Goal: Task Accomplishment & Management: Complete application form

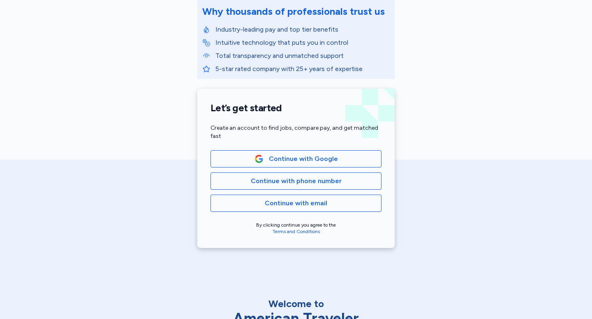
scroll to position [113, 0]
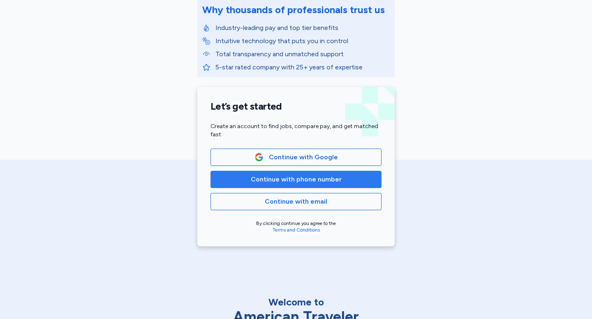
click at [273, 183] on span "Continue with phone number" at bounding box center [296, 180] width 91 height 10
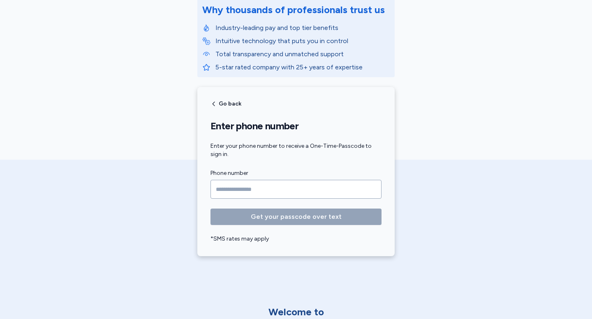
click at [270, 190] on input "Phone number" at bounding box center [295, 189] width 171 height 19
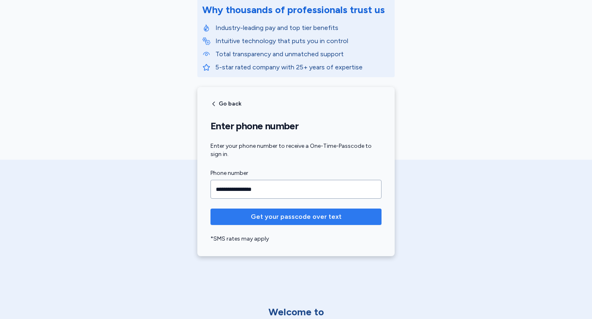
type input "**********"
click at [287, 222] on button "Get your passcode over text" at bounding box center [295, 217] width 171 height 16
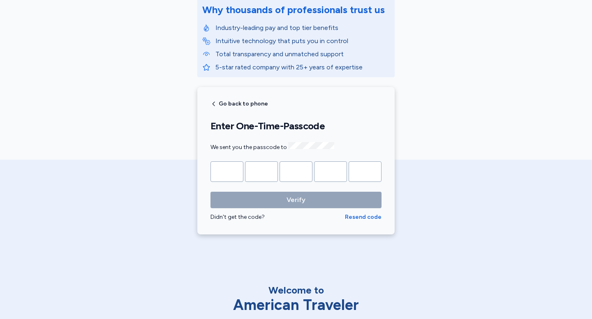
type input "*"
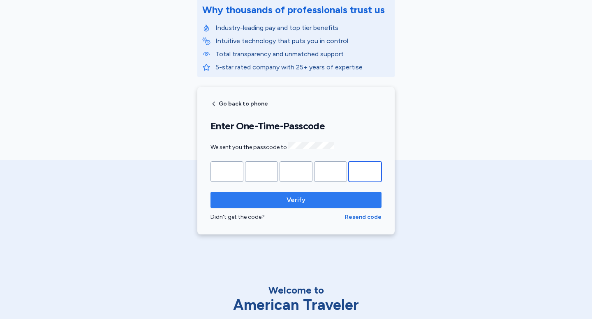
type input "*"
click at [296, 204] on button "Verify" at bounding box center [295, 200] width 171 height 16
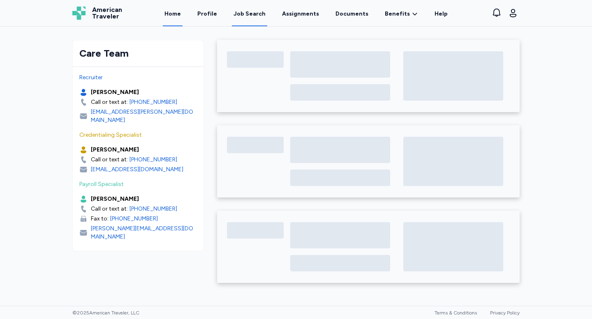
click at [258, 11] on div "Job Search" at bounding box center [249, 14] width 32 height 8
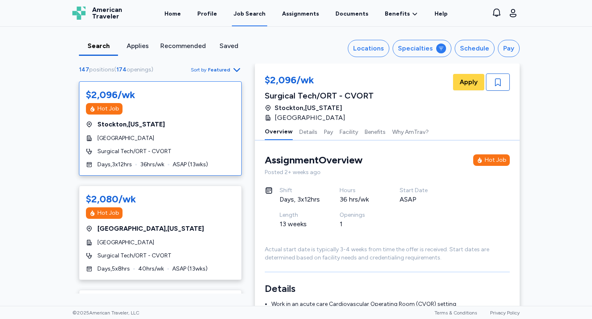
click at [239, 69] on icon "button" at bounding box center [236, 70] width 7 height 4
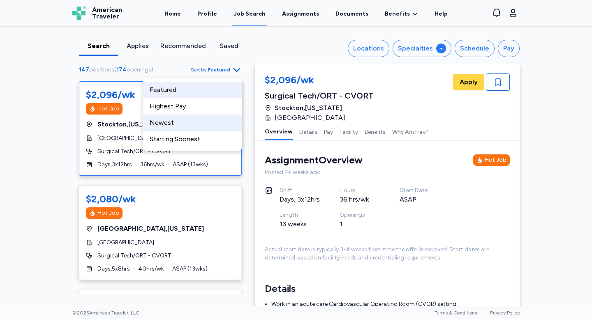
click at [206, 117] on div "Newest" at bounding box center [192, 123] width 99 height 16
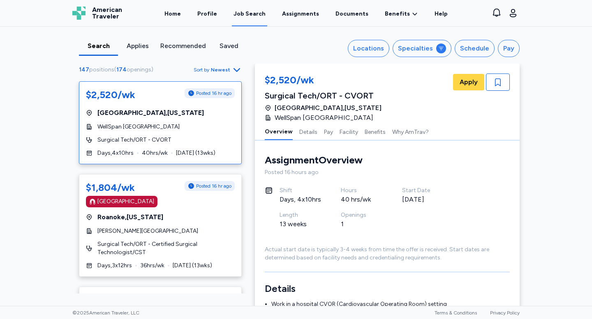
scroll to position [1, 0]
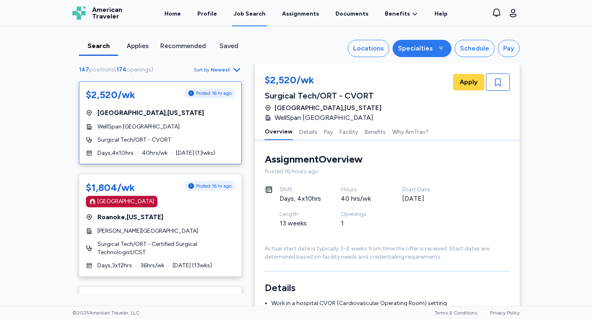
click at [419, 53] on button "Specialties" at bounding box center [421, 48] width 59 height 17
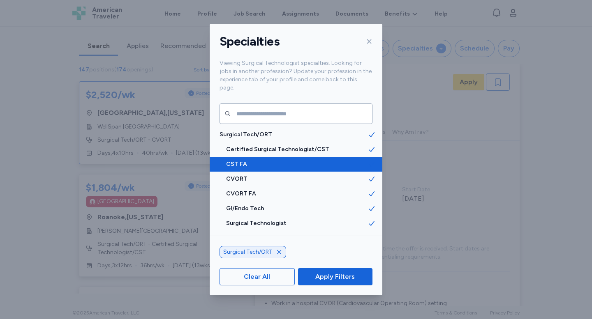
click at [344, 160] on span "CST FA" at bounding box center [296, 164] width 141 height 8
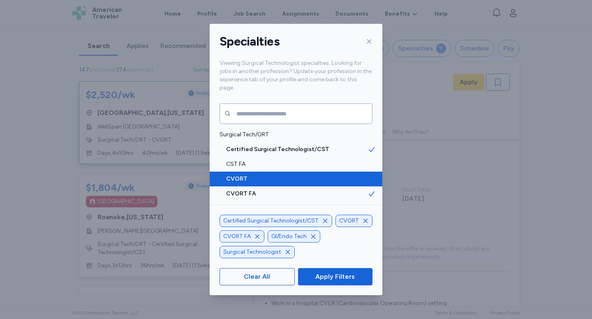
click at [345, 175] on span "CVORT" at bounding box center [296, 179] width 141 height 8
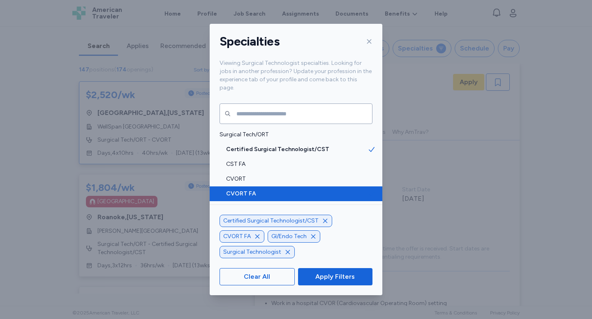
click at [345, 190] on span "CVORT FA" at bounding box center [296, 194] width 141 height 8
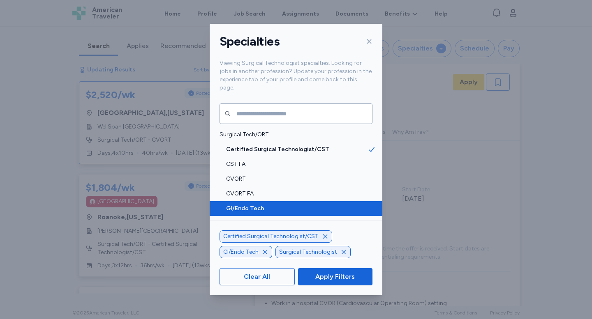
scroll to position [12, 0]
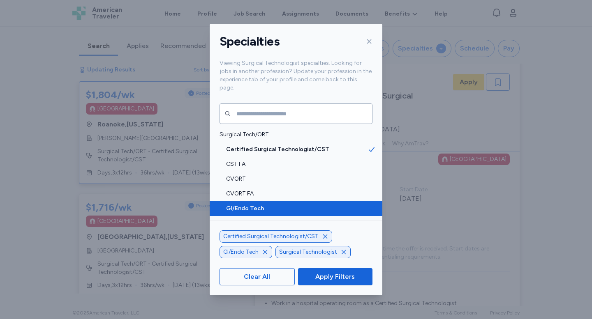
click at [345, 205] on span "GI/Endo Tech" at bounding box center [296, 209] width 141 height 8
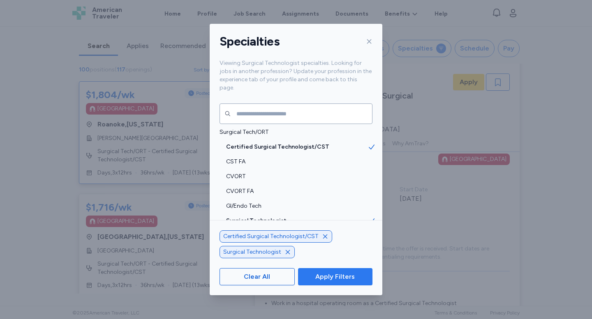
click at [336, 284] on button "Apply Filters" at bounding box center [335, 276] width 74 height 17
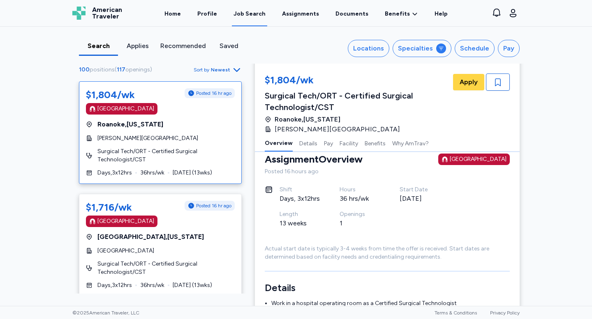
click at [232, 71] on icon "button" at bounding box center [237, 70] width 10 height 10
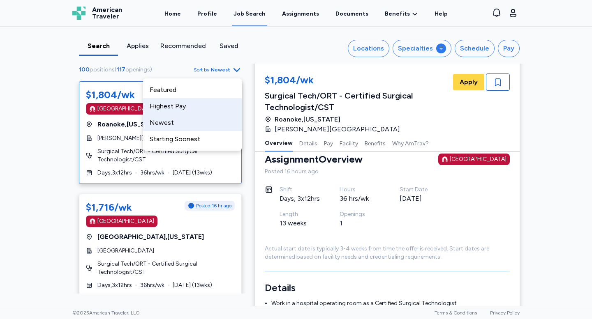
click at [225, 101] on div "Highest Pay" at bounding box center [192, 106] width 99 height 16
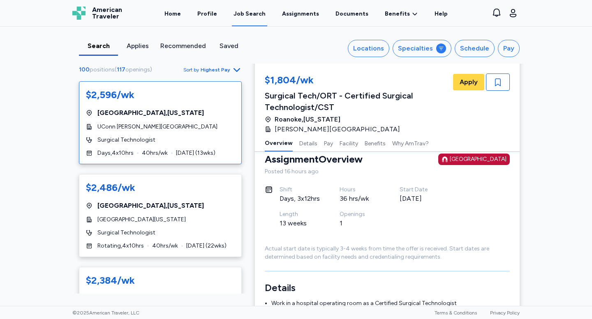
scroll to position [6, 0]
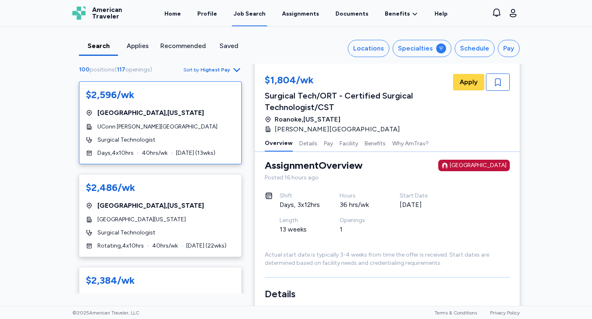
click at [212, 103] on div "$2,596/wk [GEOGRAPHIC_DATA] , [US_STATE] UConn [PERSON_NAME][GEOGRAPHIC_DATA] S…" at bounding box center [160, 122] width 163 height 83
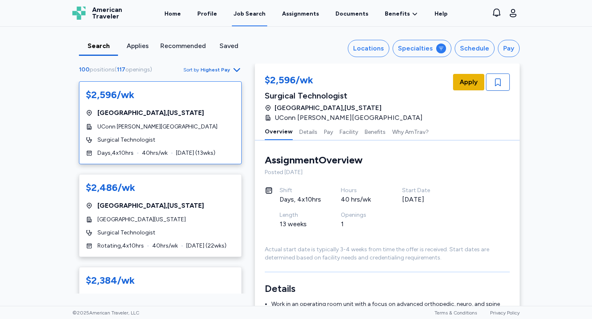
click at [469, 83] on span "Apply" at bounding box center [468, 82] width 18 height 10
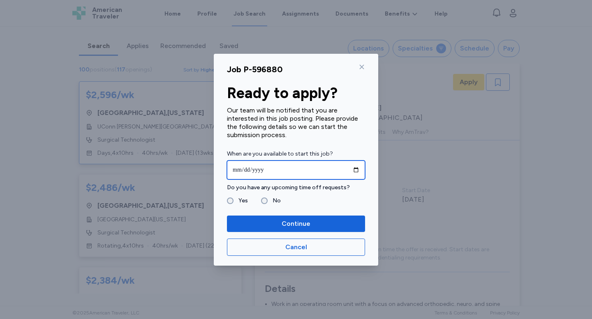
click at [357, 170] on input "date" at bounding box center [296, 170] width 138 height 19
type input "**********"
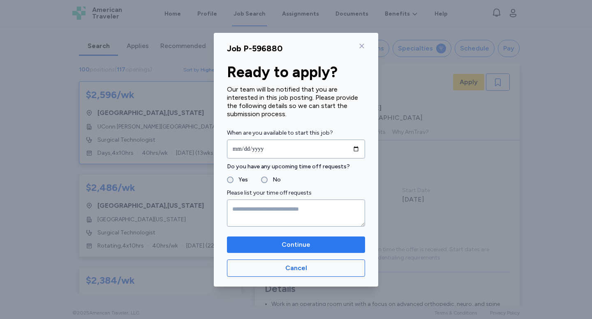
click at [249, 242] on span "Continue" at bounding box center [295, 245] width 125 height 10
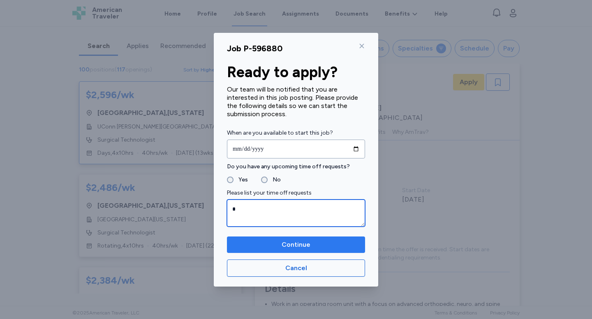
type textarea "*"
click at [260, 240] on span "Continue" at bounding box center [295, 245] width 125 height 10
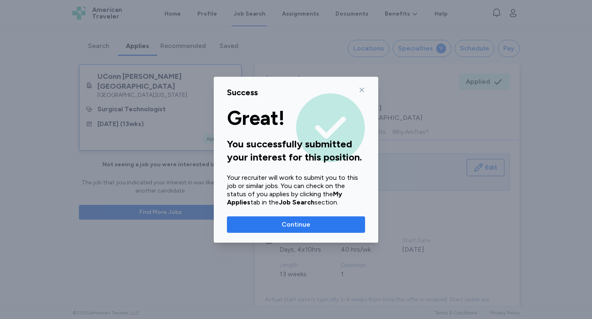
click at [240, 226] on span "Continue" at bounding box center [295, 225] width 125 height 10
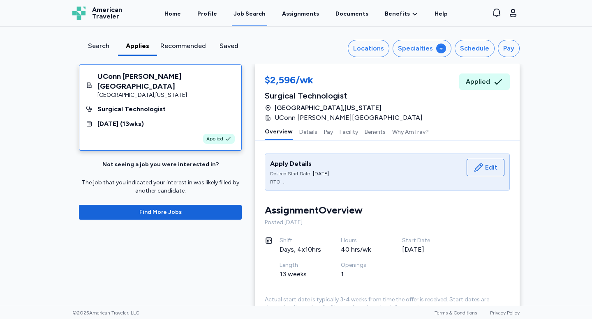
click at [97, 45] on div "Search" at bounding box center [98, 46] width 32 height 10
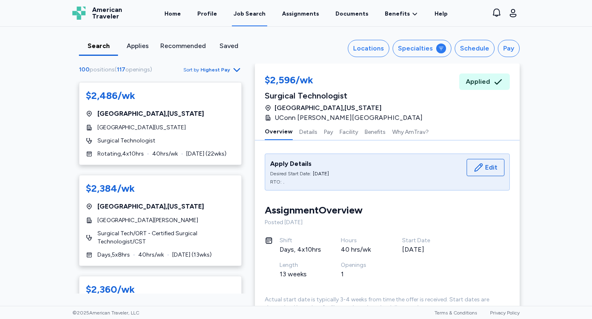
scroll to position [108, 0]
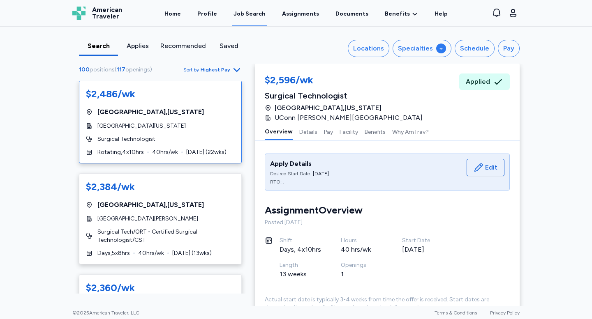
click at [211, 116] on div "[GEOGRAPHIC_DATA] , [US_STATE]" at bounding box center [160, 112] width 149 height 10
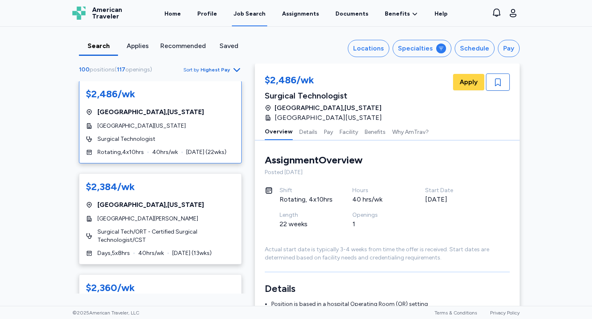
scroll to position [1, 0]
click at [474, 86] on span "Apply" at bounding box center [468, 82] width 18 height 10
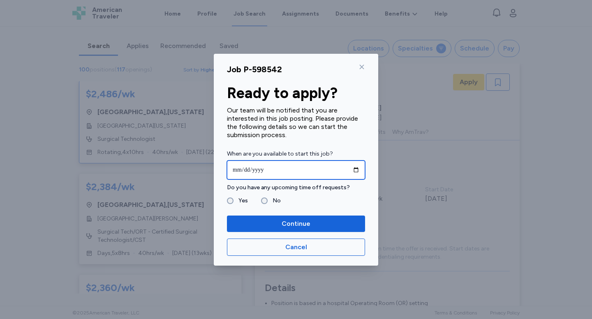
click at [301, 172] on input "date" at bounding box center [296, 170] width 138 height 19
click at [353, 172] on input "date" at bounding box center [296, 170] width 138 height 19
type input "**********"
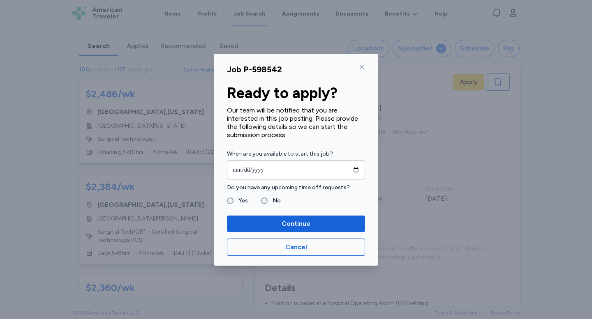
click at [249, 202] on fieldset "Yes No" at bounding box center [296, 201] width 138 height 10
click at [245, 200] on label "Yes" at bounding box center [240, 201] width 14 height 10
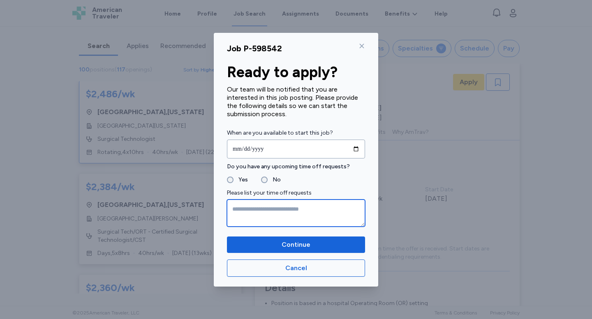
click at [246, 209] on textarea at bounding box center [296, 213] width 138 height 27
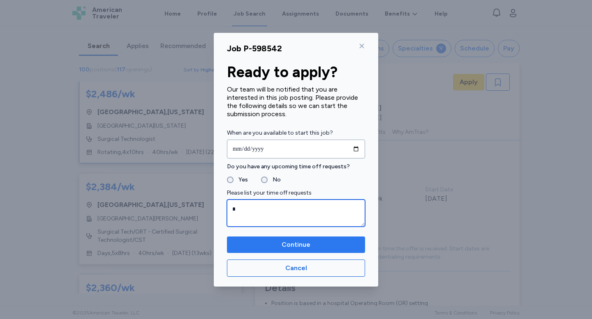
type textarea "*"
click at [249, 245] on span "Continue" at bounding box center [295, 245] width 125 height 10
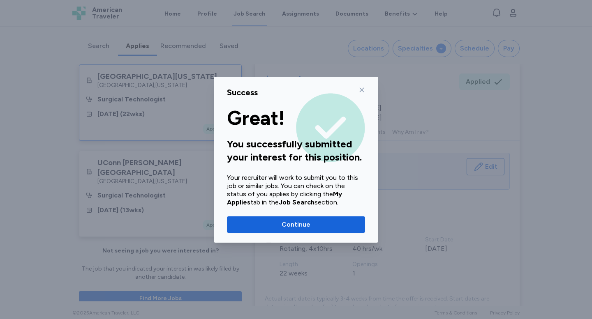
click at [287, 223] on span "Continue" at bounding box center [295, 225] width 29 height 10
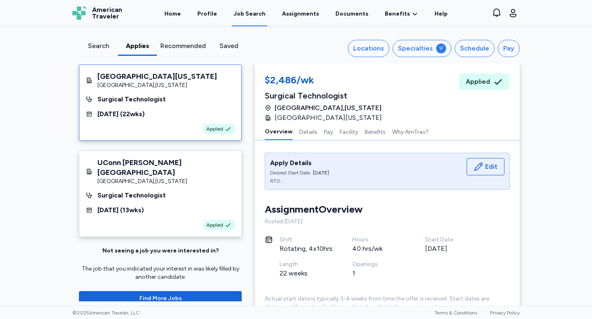
click at [99, 46] on div "Search" at bounding box center [98, 46] width 32 height 10
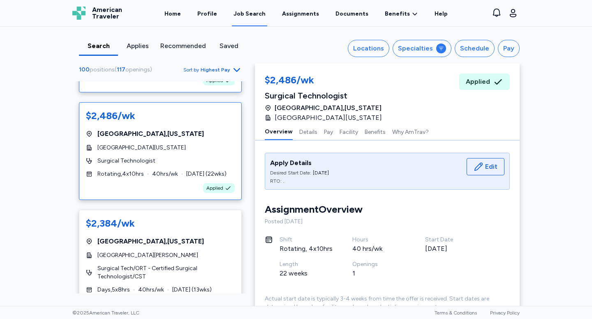
scroll to position [98, 0]
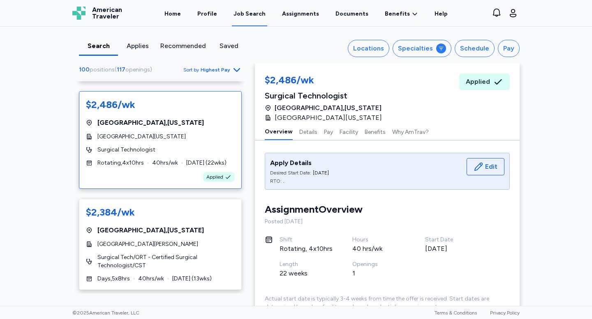
click at [212, 125] on div "[GEOGRAPHIC_DATA] , [US_STATE]" at bounding box center [160, 123] width 149 height 10
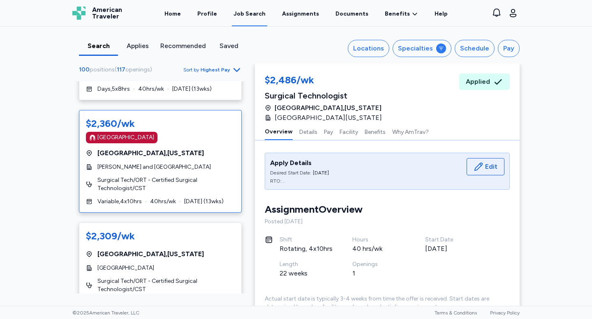
scroll to position [288, 0]
click at [230, 134] on div "[GEOGRAPHIC_DATA]" at bounding box center [160, 137] width 149 height 12
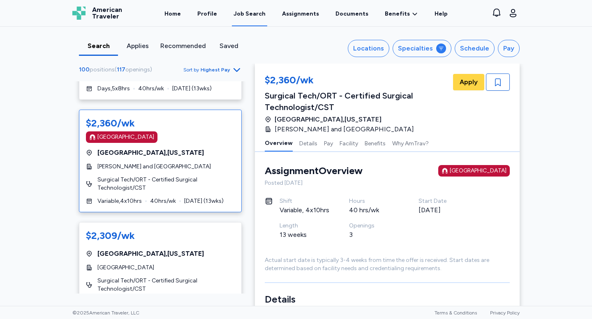
scroll to position [12, 0]
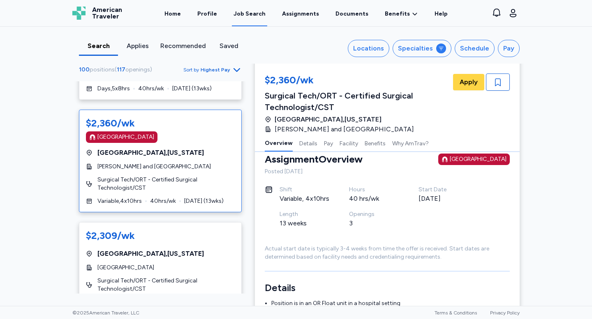
drag, startPoint x: 467, startPoint y: 85, endPoint x: 402, endPoint y: 98, distance: 65.7
click at [402, 98] on div "$2,360/wk Surgical Tech/ORT - Certified Surgical Technologist/CST [GEOGRAPHIC_D…" at bounding box center [387, 104] width 245 height 61
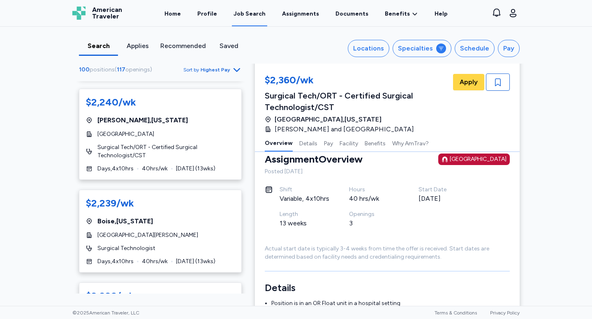
scroll to position [820, 0]
click at [218, 143] on span "Surgical Tech/ORT - Certified Surgical Technologist/CST" at bounding box center [165, 151] width 137 height 16
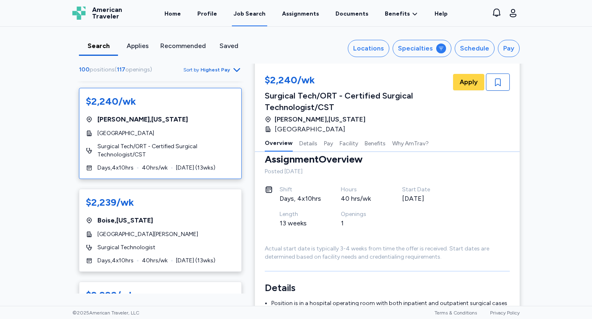
scroll to position [1, 0]
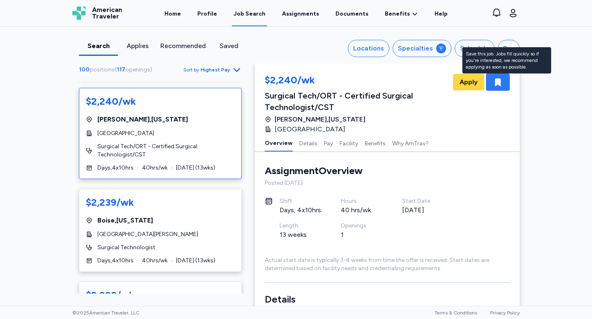
click at [506, 76] on div "button" at bounding box center [498, 82] width 24 height 17
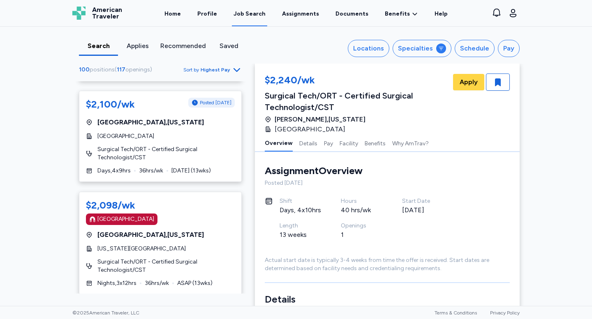
scroll to position [1415, 0]
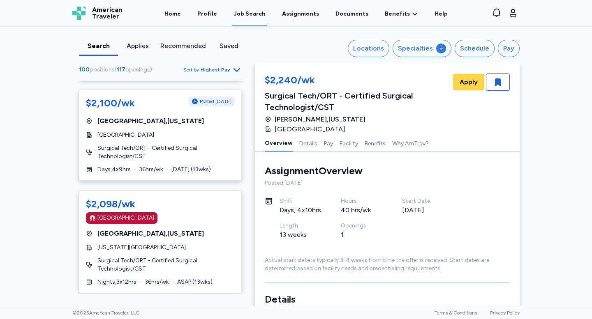
click at [207, 144] on span "Surgical Tech/ORT - Certified Surgical Technologist/CST" at bounding box center [165, 152] width 137 height 16
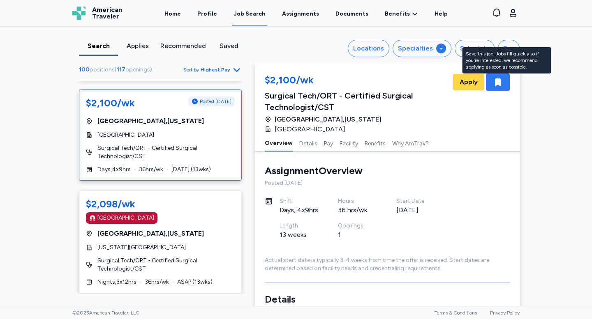
click at [502, 80] on icon "button" at bounding box center [498, 82] width 10 height 10
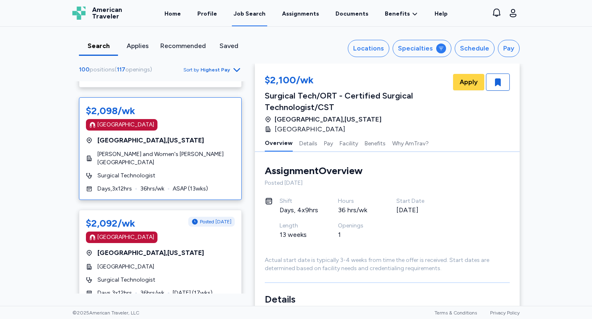
scroll to position [1637, 0]
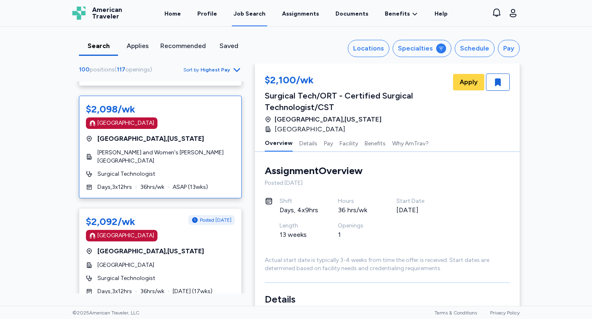
click at [219, 170] on div "Surgical Technologist" at bounding box center [160, 174] width 149 height 8
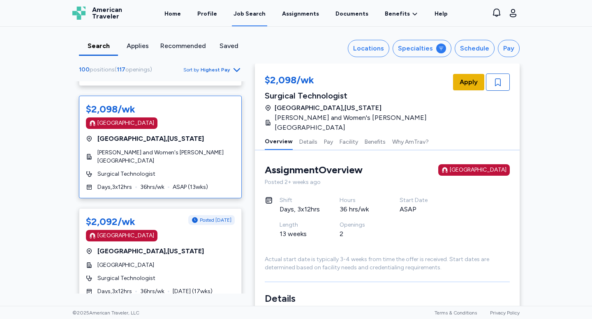
click at [474, 90] on button "Apply" at bounding box center [468, 82] width 31 height 16
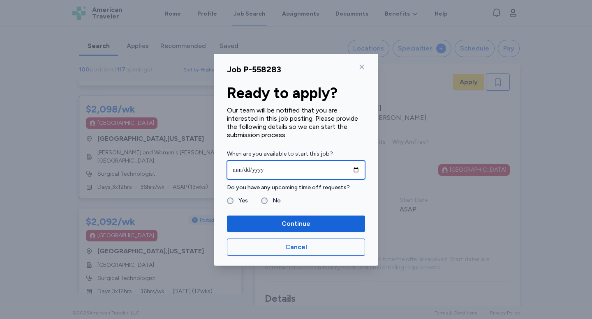
click at [360, 163] on input "date" at bounding box center [296, 170] width 138 height 19
click at [358, 166] on input "date" at bounding box center [296, 170] width 138 height 19
type input "**********"
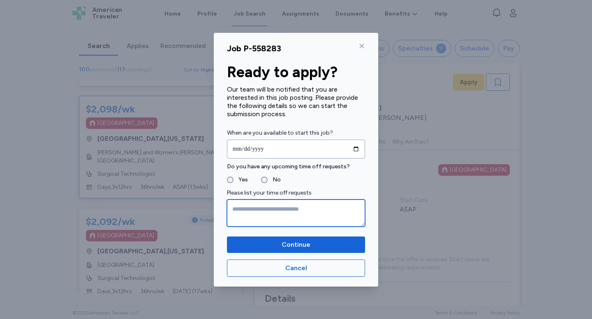
click at [237, 210] on textarea at bounding box center [296, 213] width 138 height 27
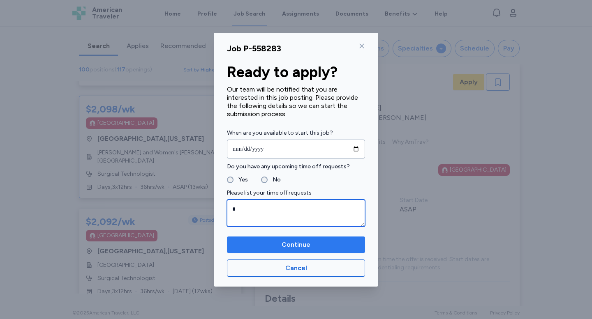
type textarea "*"
click at [262, 241] on span "Continue" at bounding box center [295, 245] width 125 height 10
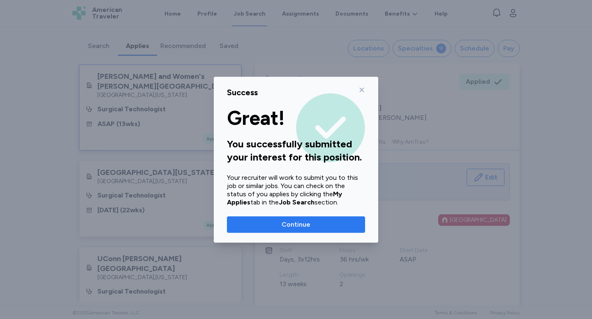
click at [275, 222] on span "Continue" at bounding box center [295, 225] width 125 height 10
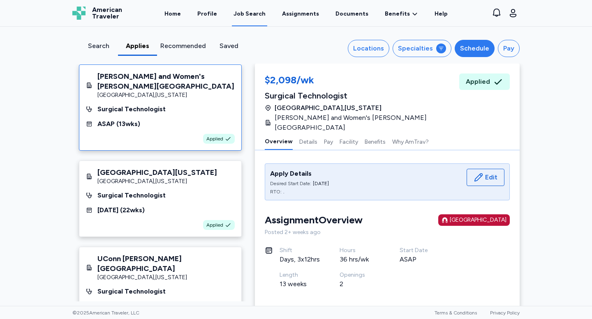
click at [470, 51] on div "Schedule" at bounding box center [474, 49] width 29 height 10
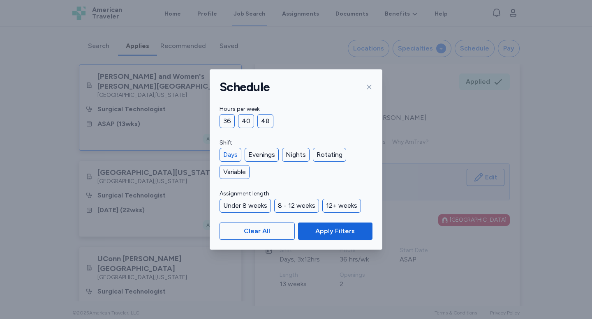
click at [234, 152] on div "Days" at bounding box center [230, 155] width 22 height 14
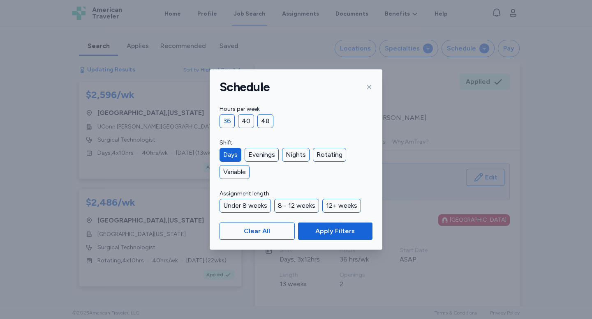
click at [225, 123] on div "36" at bounding box center [226, 121] width 15 height 14
click at [247, 125] on div "40" at bounding box center [246, 121] width 16 height 14
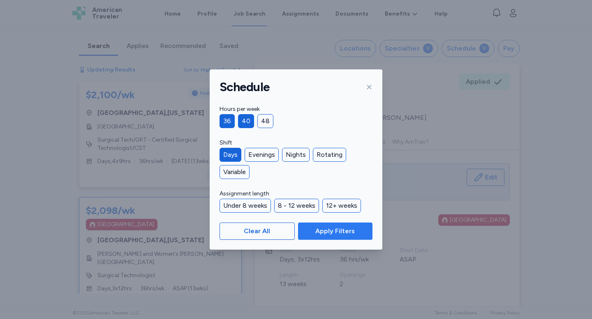
click at [311, 234] on span "Apply Filters" at bounding box center [334, 231] width 61 height 10
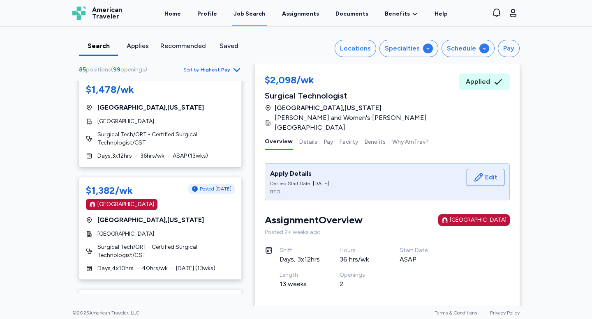
scroll to position [4024, 0]
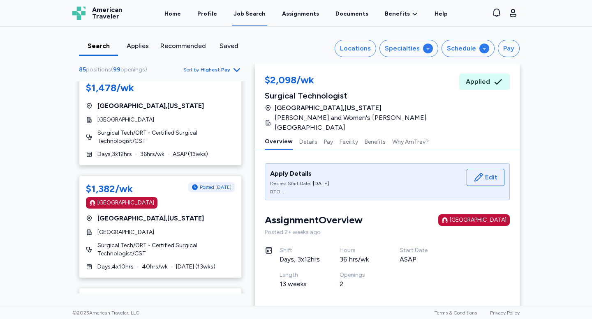
click at [226, 228] on div "[GEOGRAPHIC_DATA]" at bounding box center [160, 232] width 149 height 8
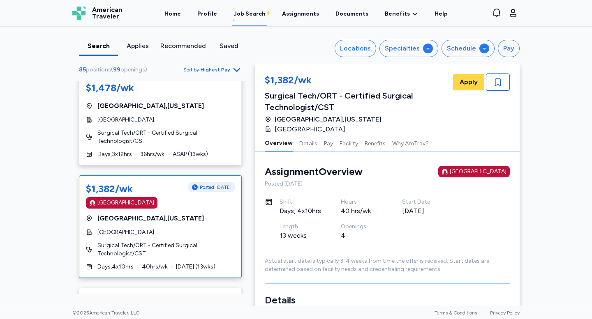
scroll to position [12, 0]
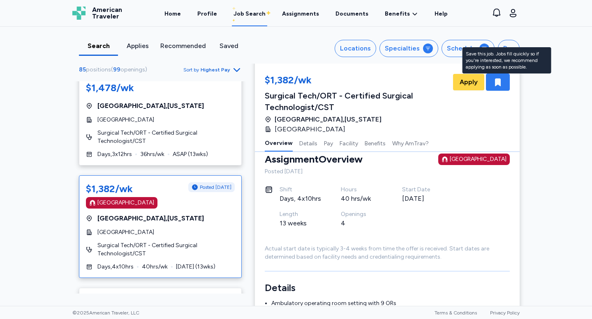
click at [498, 79] on icon "button" at bounding box center [498, 82] width 6 height 8
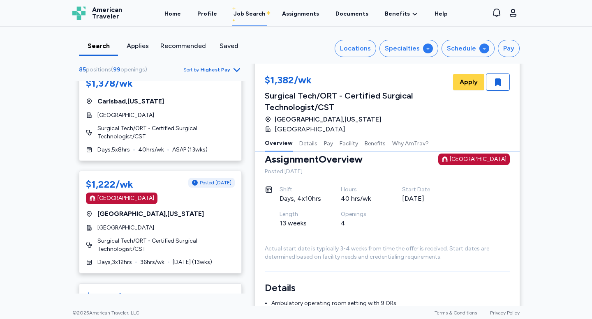
scroll to position [4356, 0]
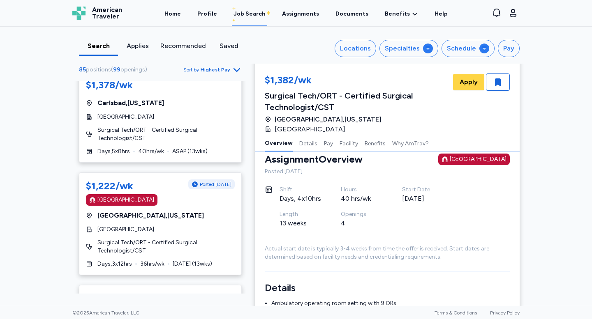
click at [195, 239] on span "Surgical Tech/ORT - Certified Surgical Technologist/CST" at bounding box center [165, 247] width 137 height 16
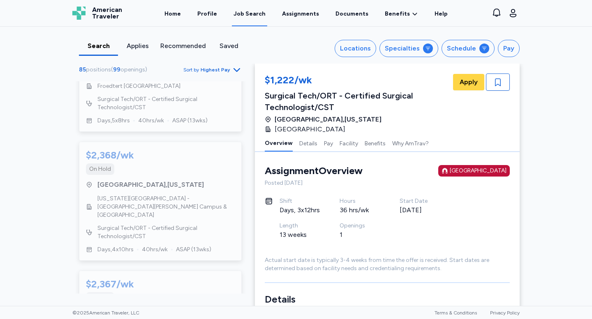
scroll to position [4970, 0]
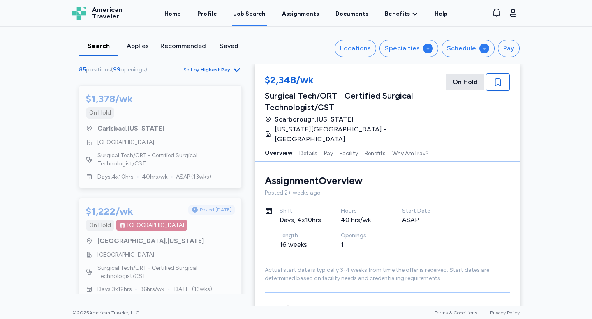
scroll to position [3614, 0]
